Goal: Contribute content: Add original content to the website for others to see

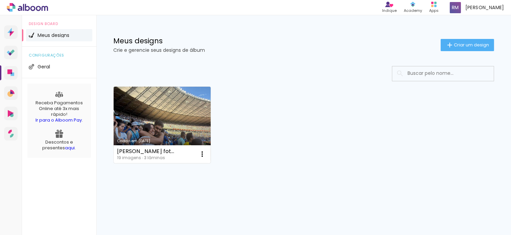
click at [176, 119] on link "Criado em [DATE]" at bounding box center [162, 125] width 97 height 76
click at [0, 0] on neon-animated-pages "Confirmar Cancelar" at bounding box center [0, 0] width 0 height 0
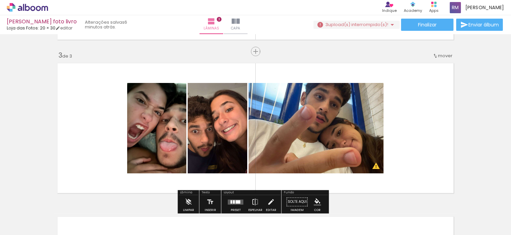
scroll to position [0, 266]
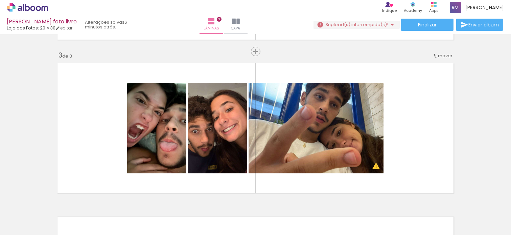
click at [397, 205] on div at bounding box center [407, 211] width 33 height 33
click at [394, 203] on div at bounding box center [407, 211] width 33 height 33
click at [433, 203] on div at bounding box center [445, 211] width 33 height 33
click at [433, 198] on iron-icon at bounding box center [430, 198] width 7 height 7
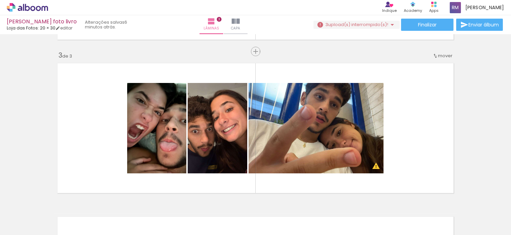
click at [433, 198] on iron-icon at bounding box center [430, 198] width 7 height 7
click at [470, 197] on iron-icon at bounding box center [468, 198] width 7 height 7
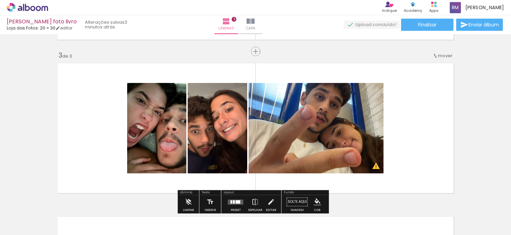
click at [496, 114] on div "Inserir lâmina 1 de 3 Inserir lâmina 2 de 3 Inserir lâmina 3 de 3 O Designbox p…" at bounding box center [255, 42] width 511 height 613
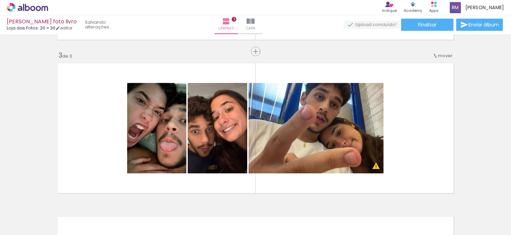
scroll to position [0, 266]
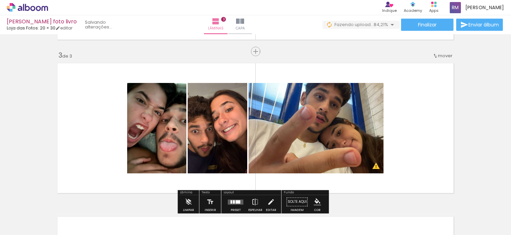
click at [252, 22] on div "Lâminas 3 Capa" at bounding box center [228, 24] width 49 height 19
